Goal: Find specific page/section: Find specific page/section

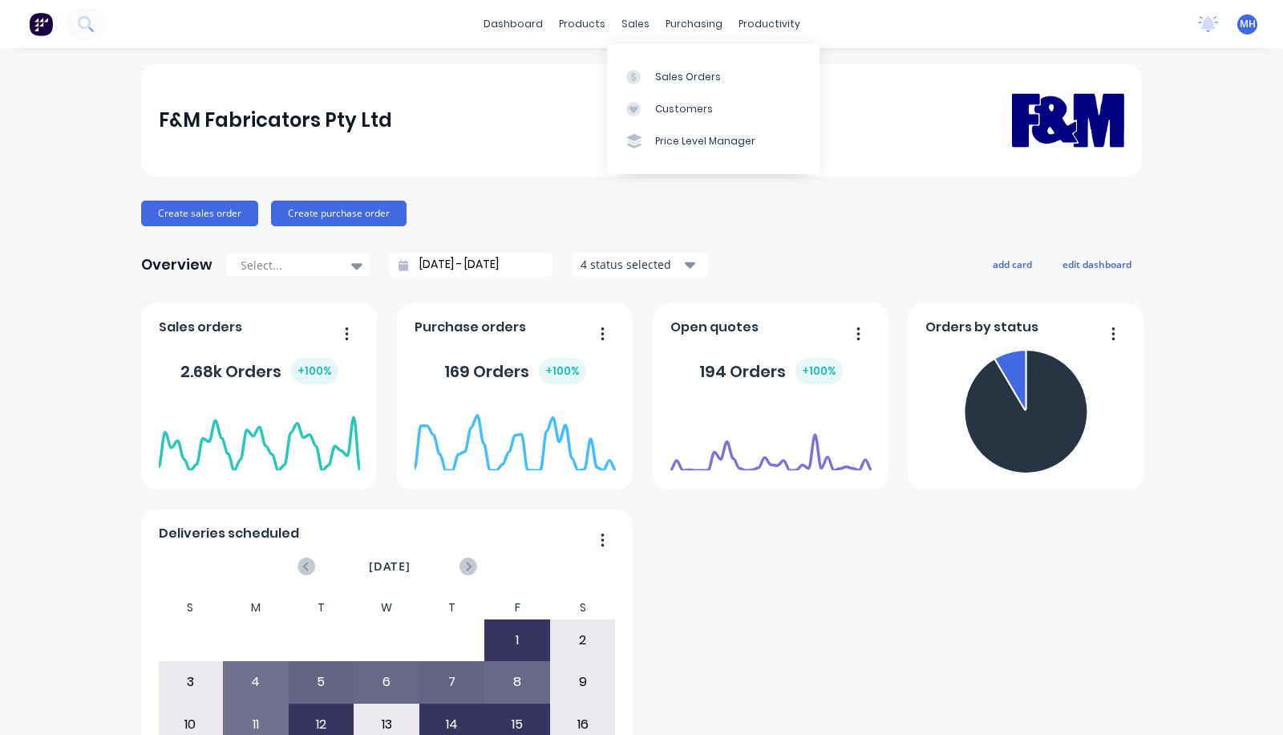
click at [649, 98] on link "Customers" at bounding box center [713, 109] width 213 height 32
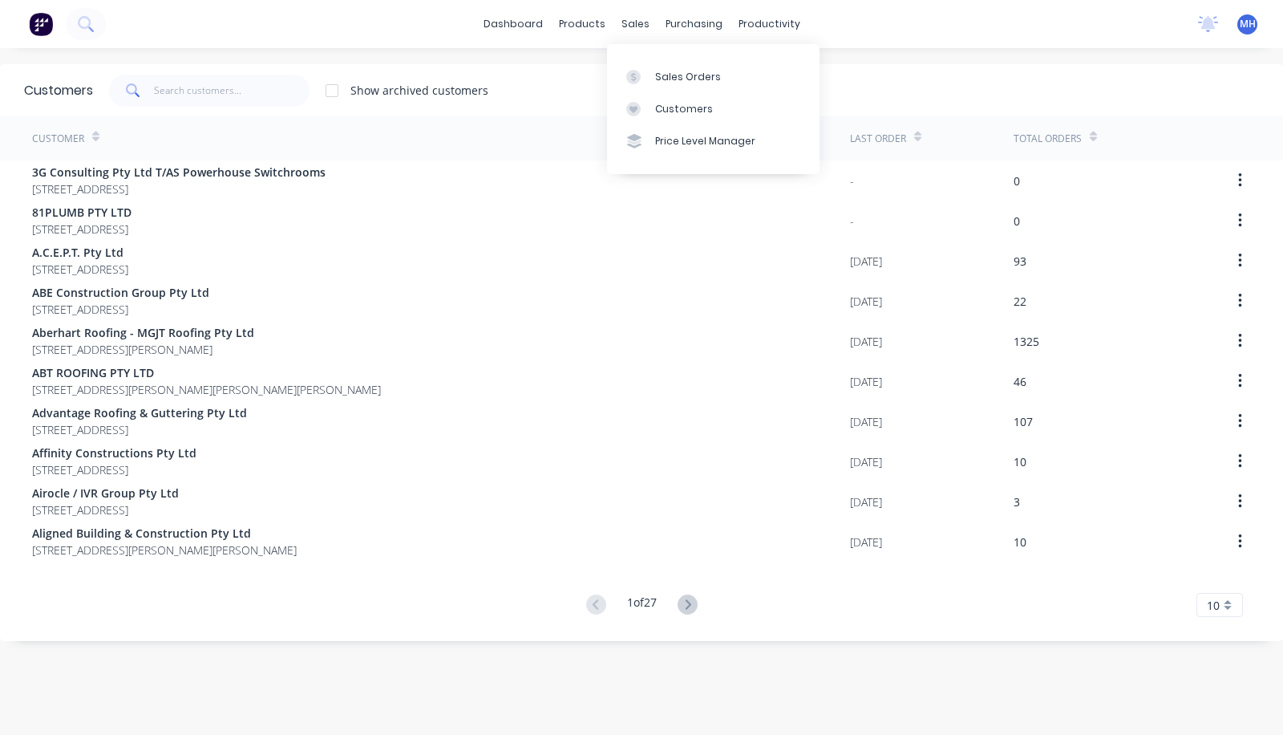
click at [647, 62] on link "Sales Orders" at bounding box center [713, 76] width 213 height 32
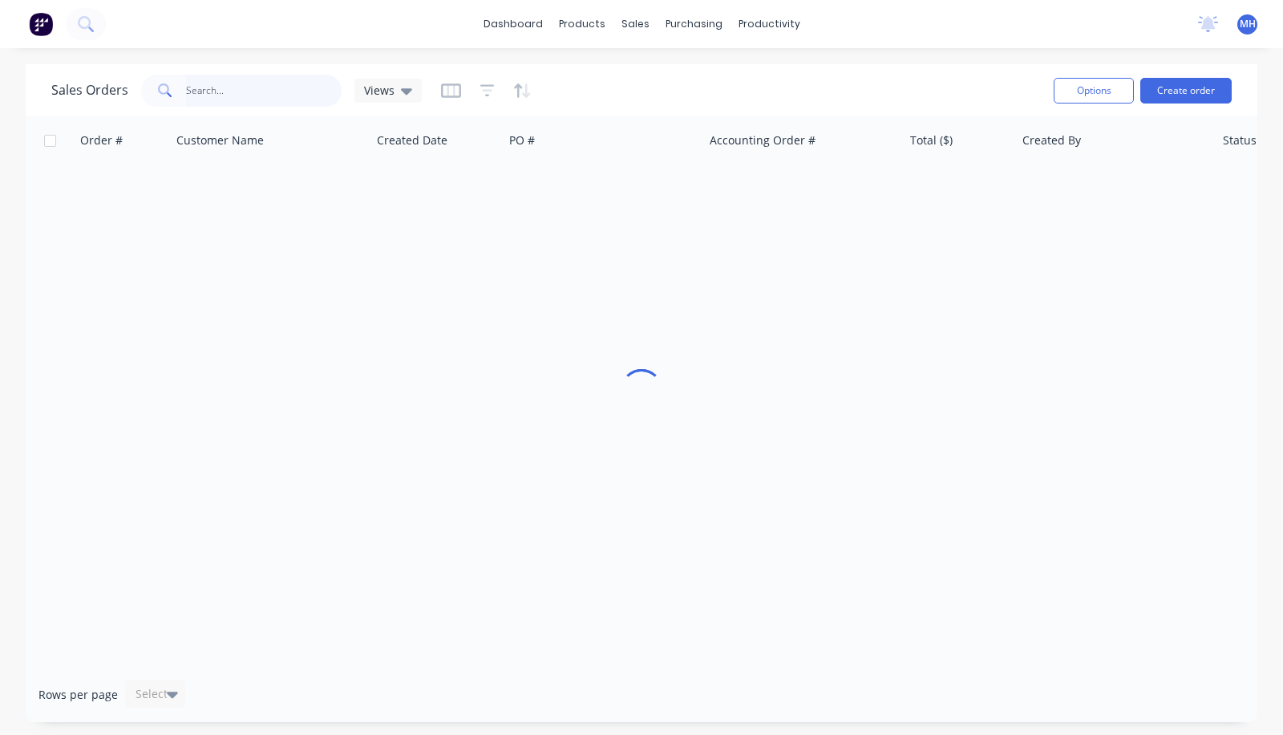
click at [261, 86] on input "text" at bounding box center [264, 91] width 156 height 32
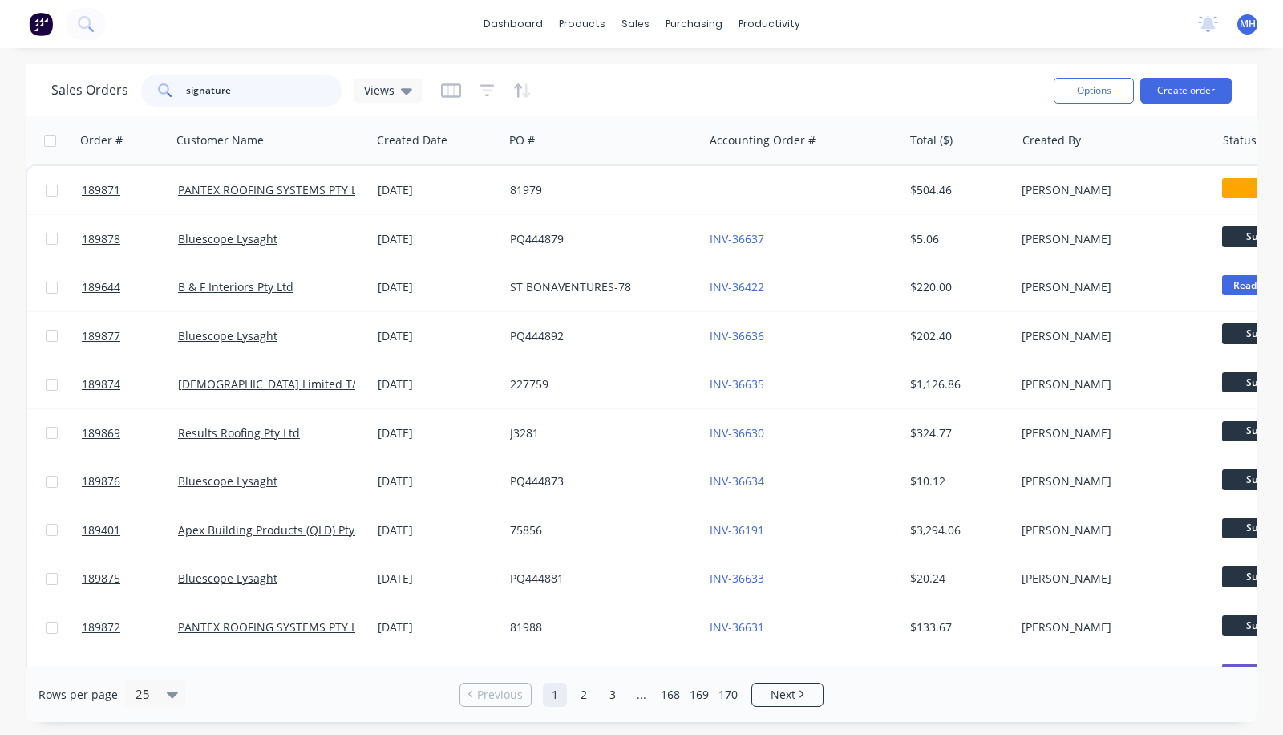
type input "signature"
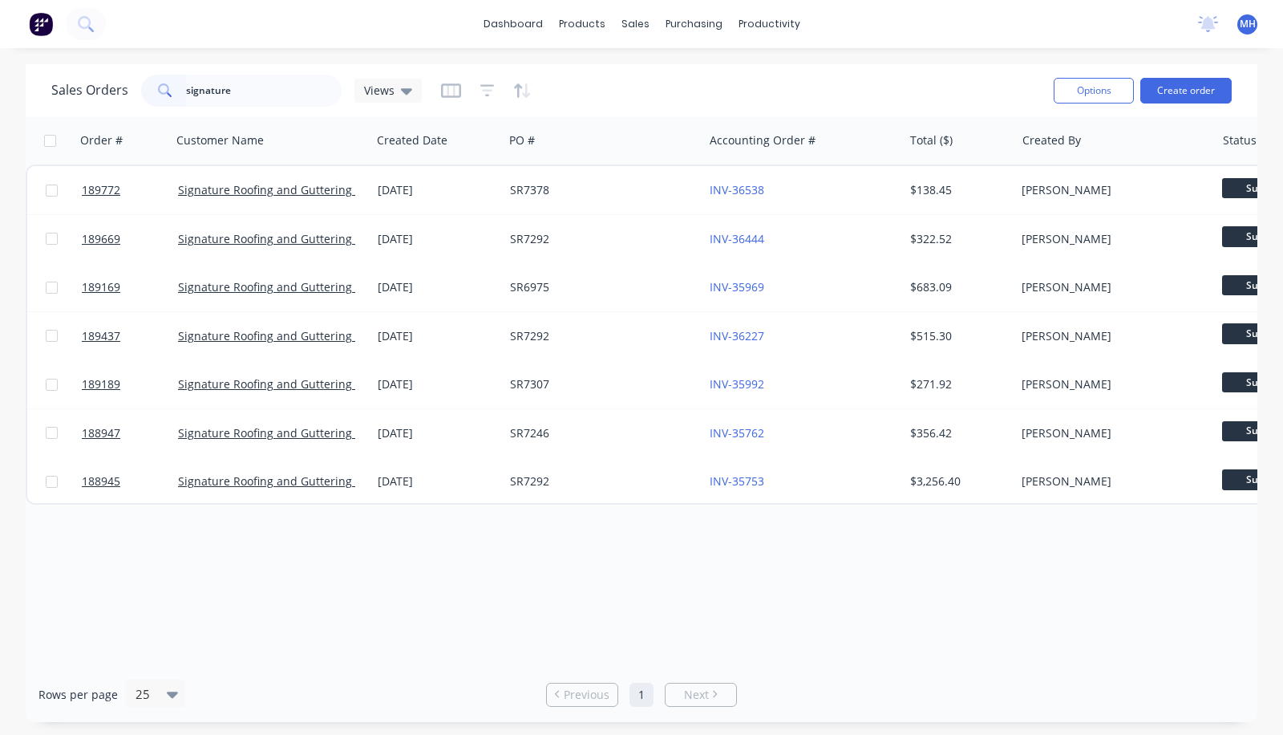
click at [594, 183] on div "SR7378" at bounding box center [599, 190] width 178 height 16
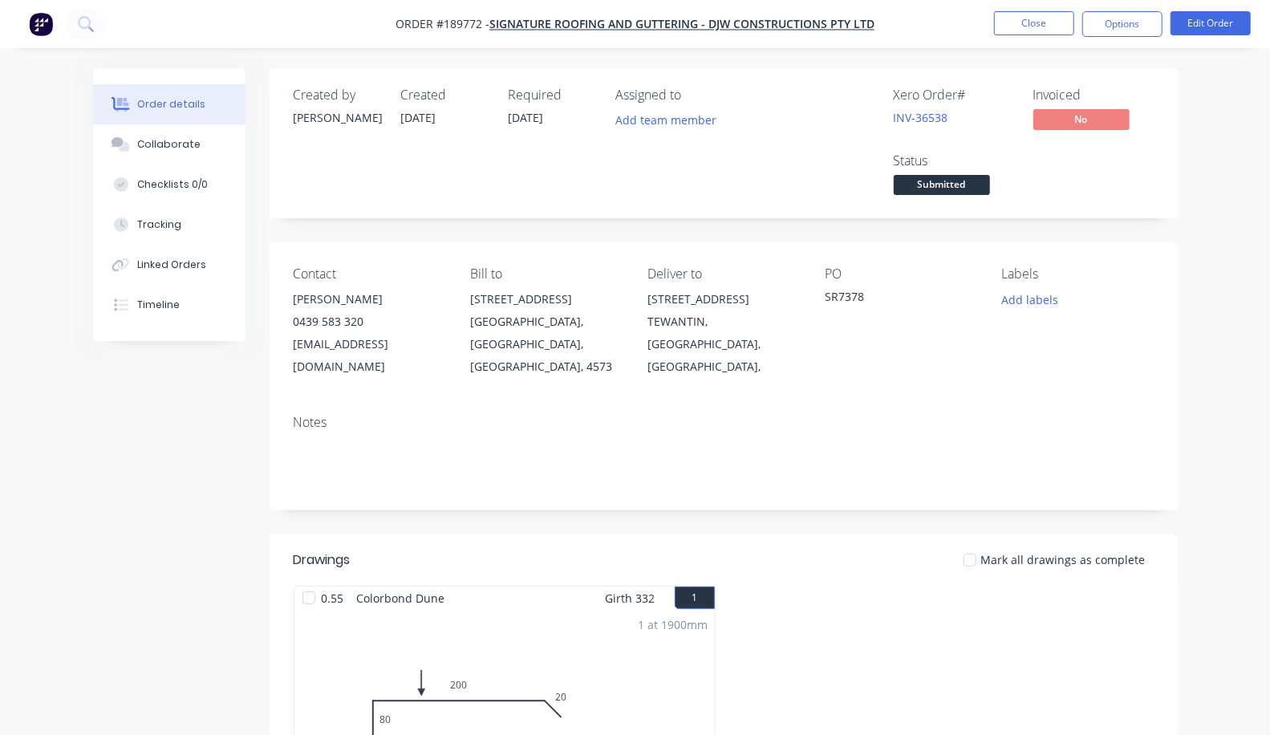
click at [1037, 21] on button "Close" at bounding box center [1034, 23] width 80 height 24
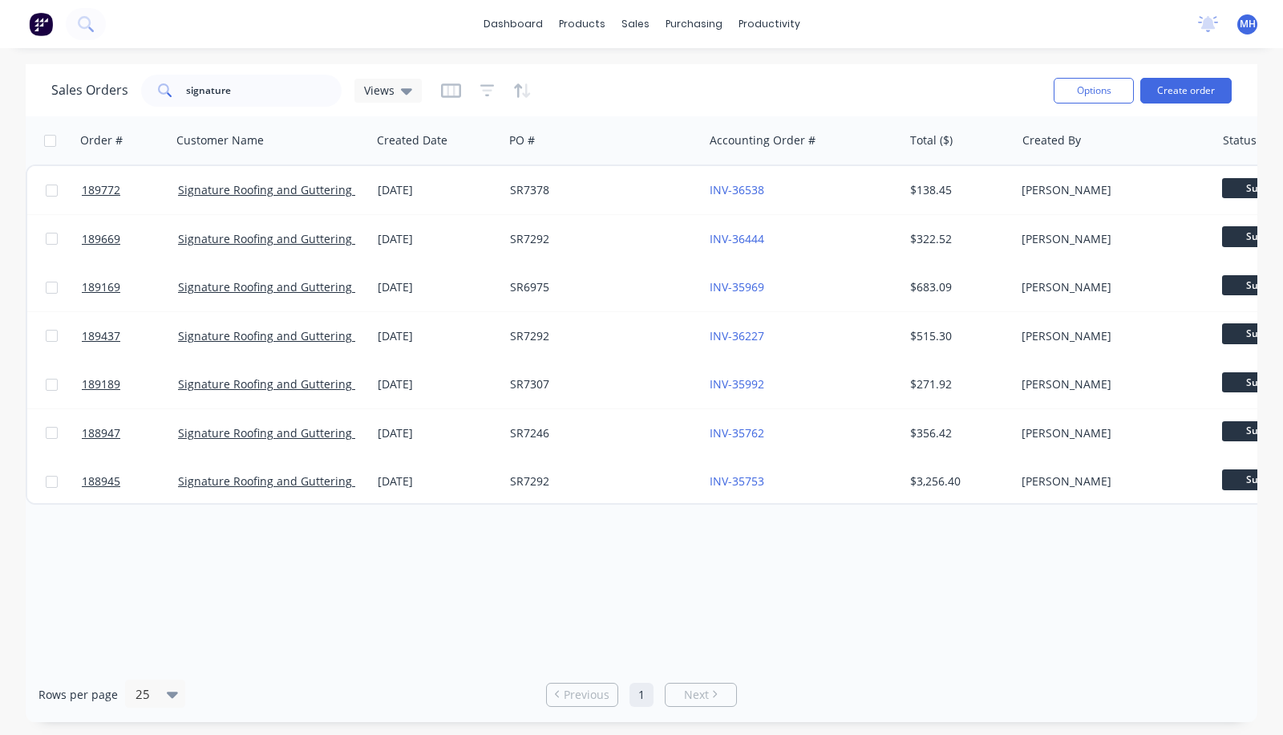
click at [638, 242] on div "SR7292" at bounding box center [599, 239] width 178 height 16
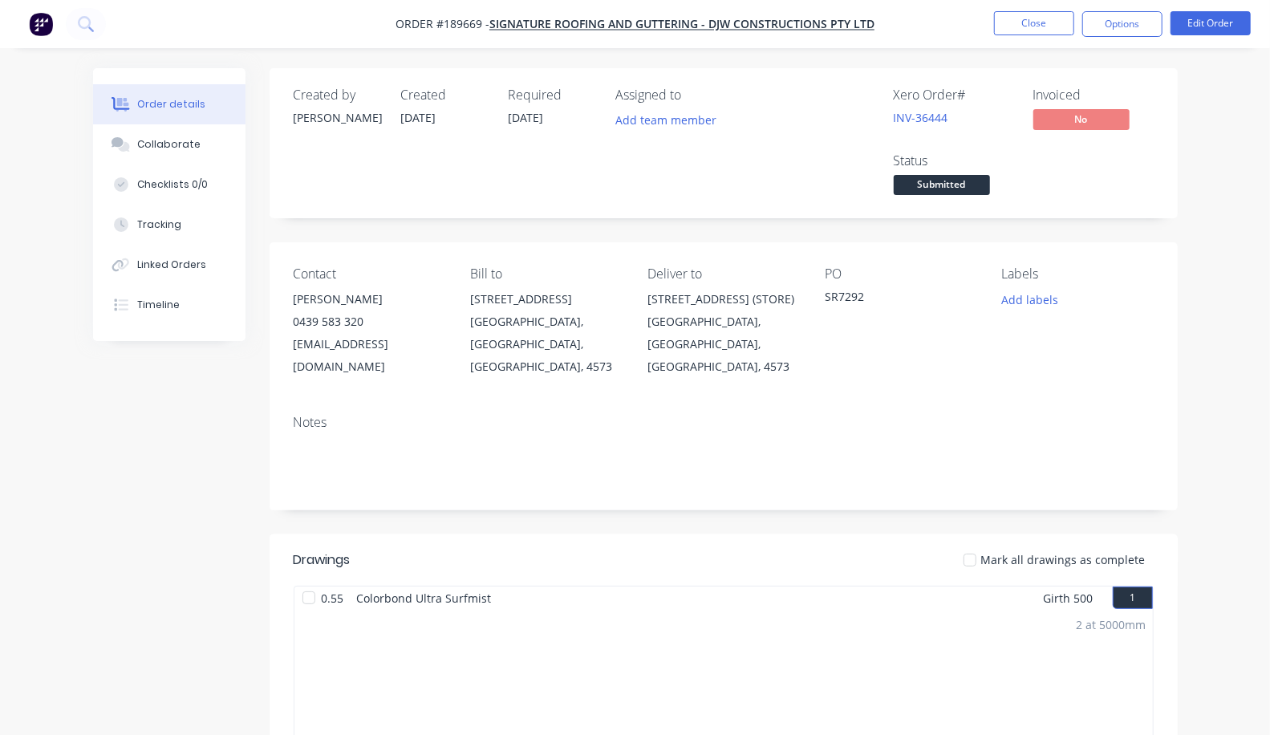
click at [1023, 21] on button "Close" at bounding box center [1034, 23] width 80 height 24
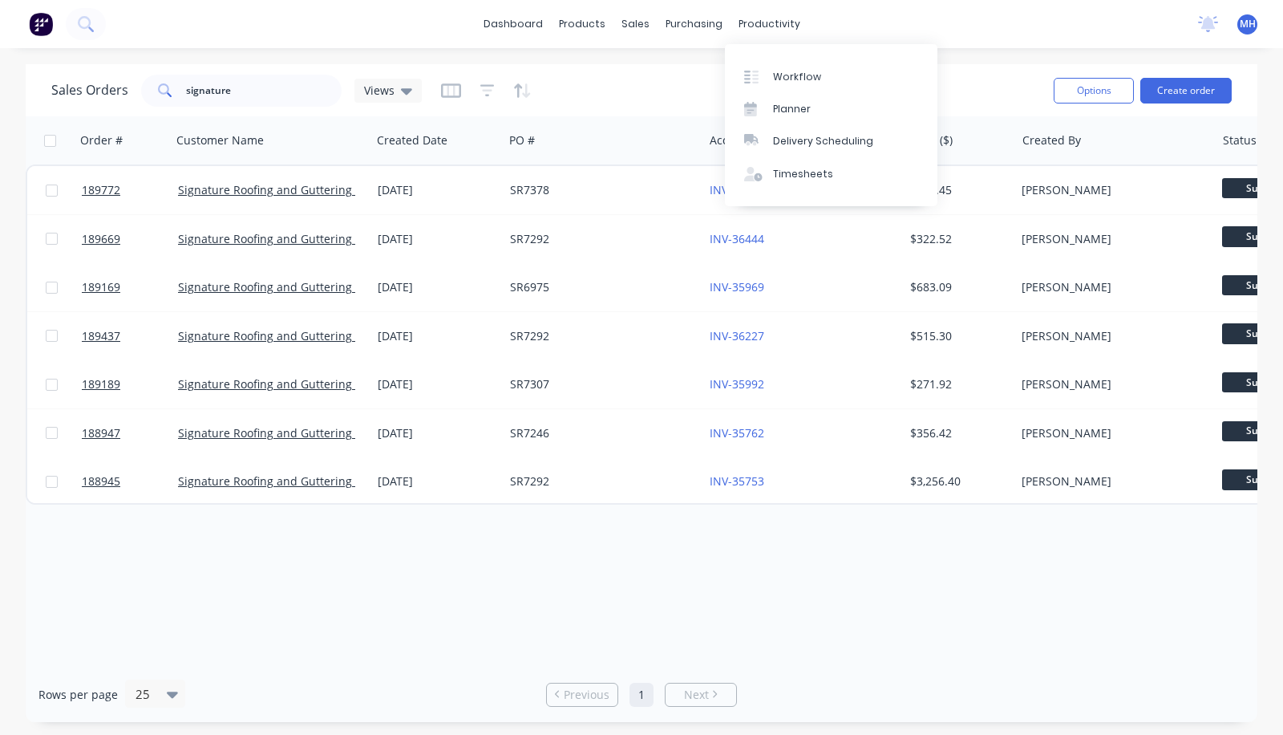
click at [788, 87] on link "Workflow" at bounding box center [831, 76] width 213 height 32
